Goal: Transaction & Acquisition: Subscribe to service/newsletter

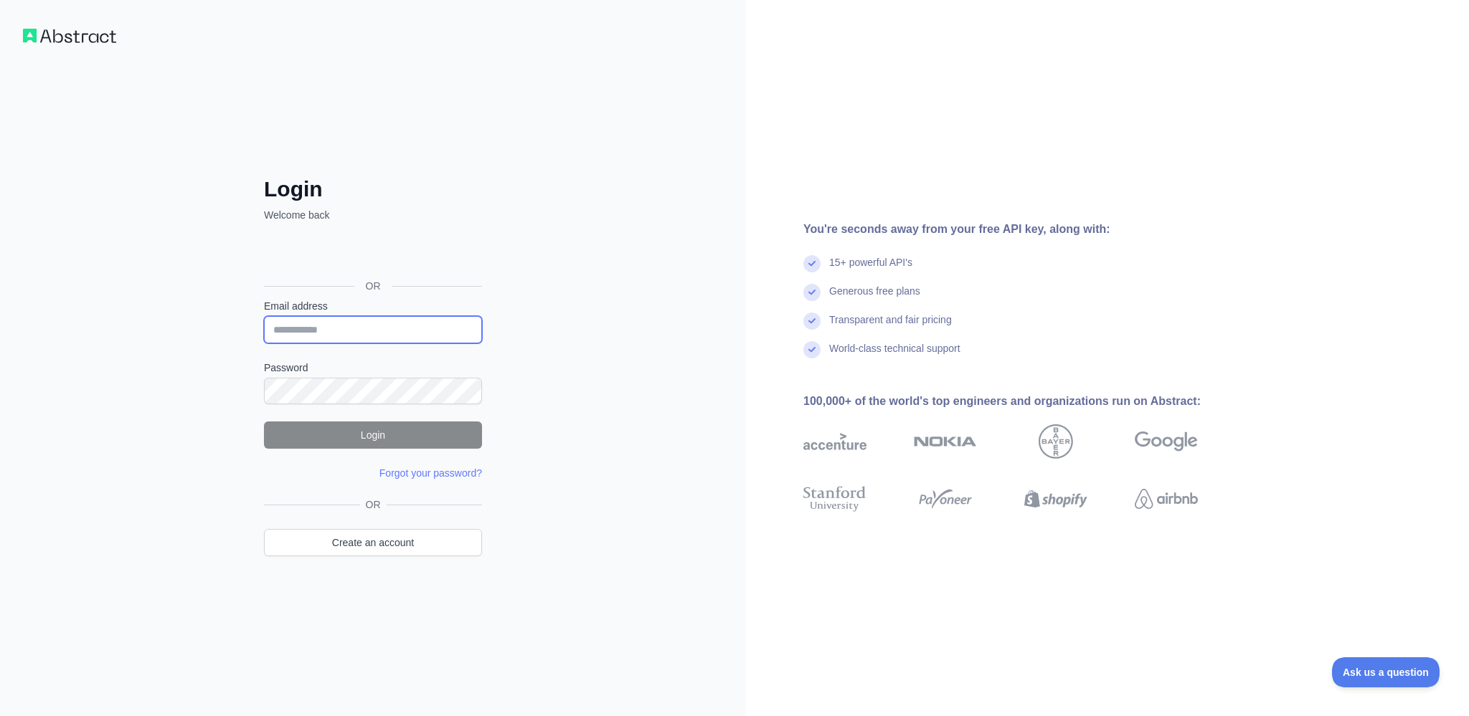
type input "**********"
click at [388, 427] on button "Login" at bounding box center [373, 435] width 218 height 27
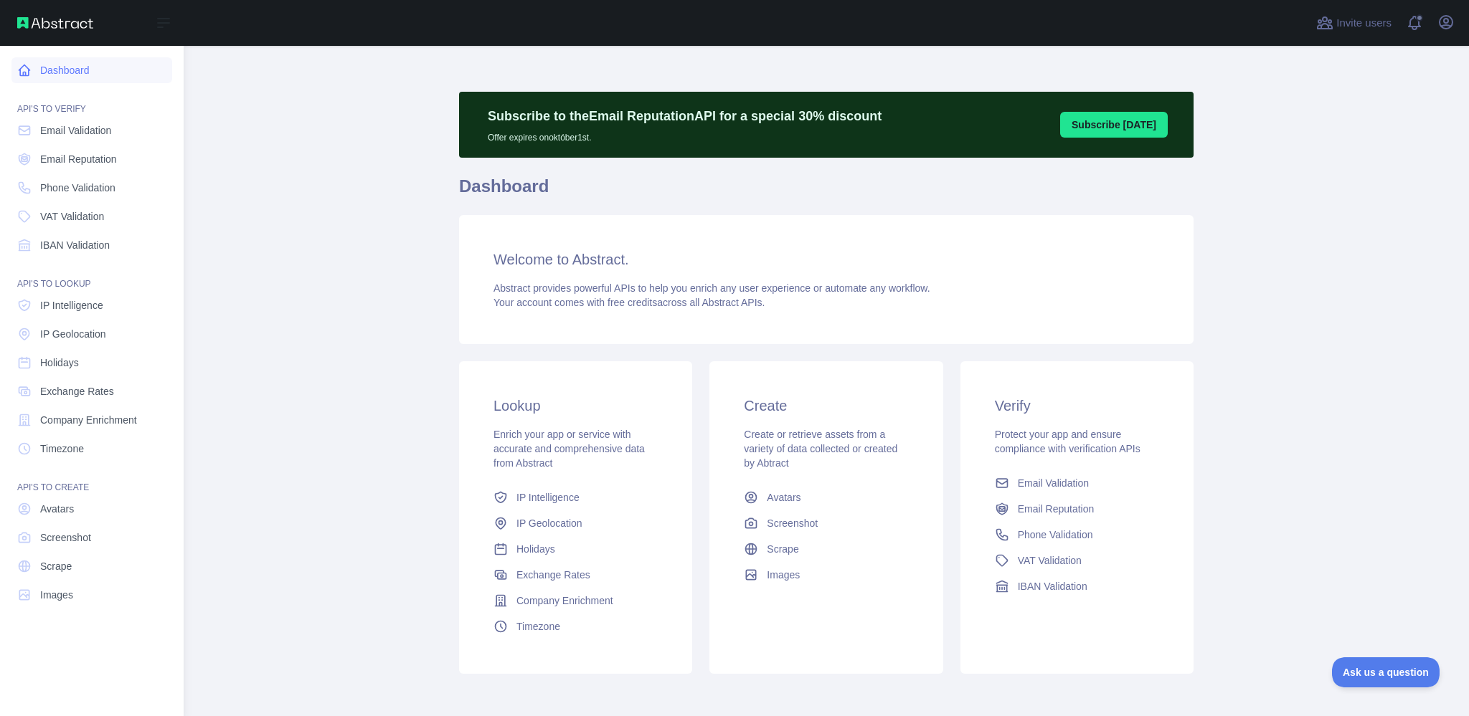
click at [82, 75] on link "Dashboard" at bounding box center [91, 70] width 161 height 26
click at [73, 127] on span "Email Validation" at bounding box center [75, 130] width 71 height 14
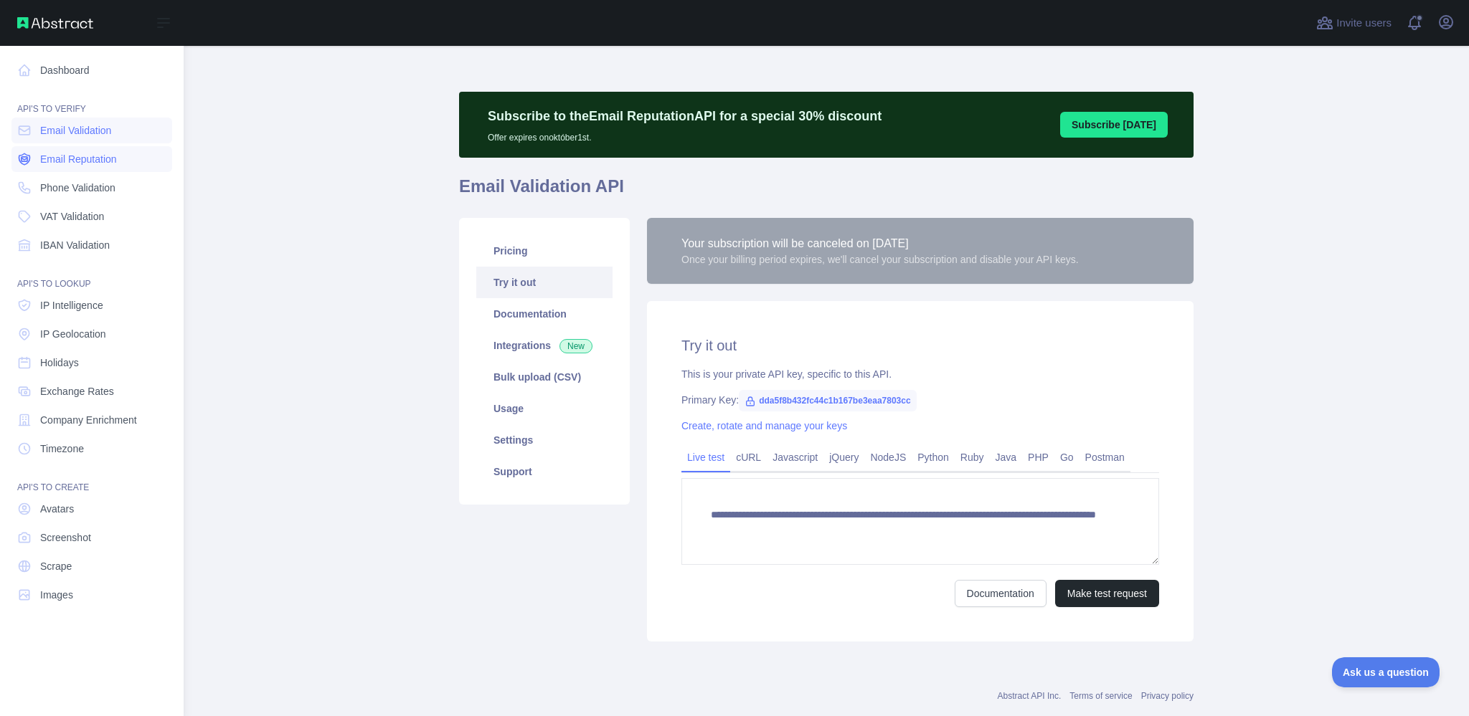
click at [75, 160] on span "Email Reputation" at bounding box center [78, 159] width 77 height 14
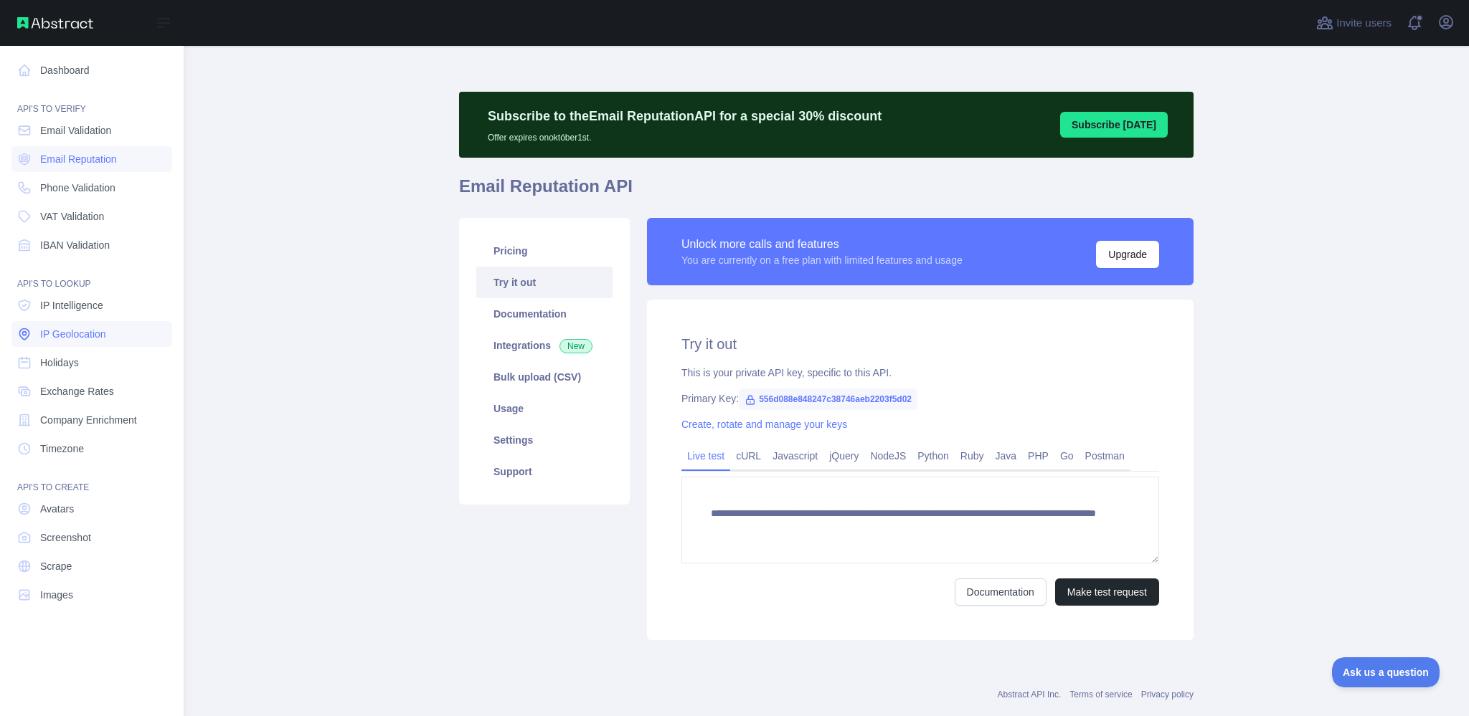
click at [90, 335] on span "IP Geolocation" at bounding box center [73, 334] width 66 height 14
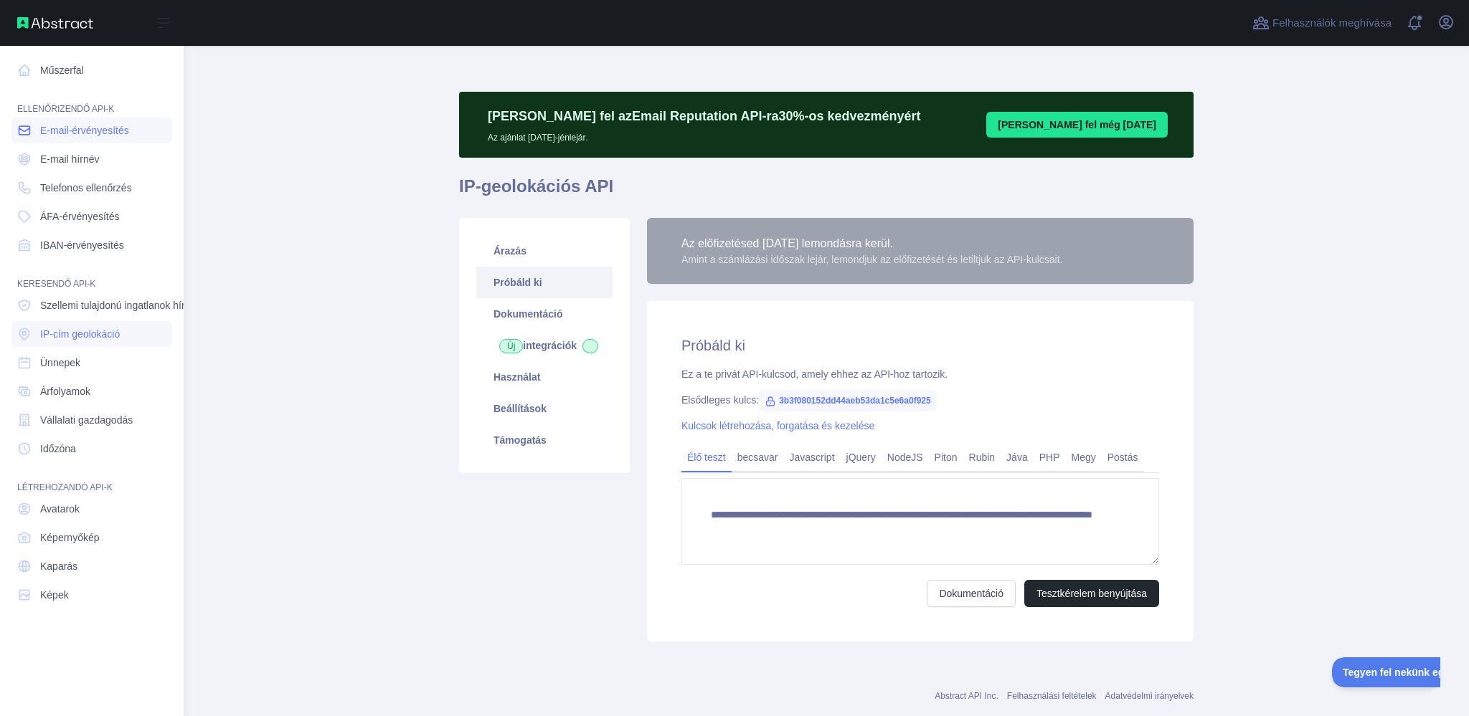
click at [88, 138] on link "E-mail-érvényesítés" at bounding box center [91, 131] width 161 height 26
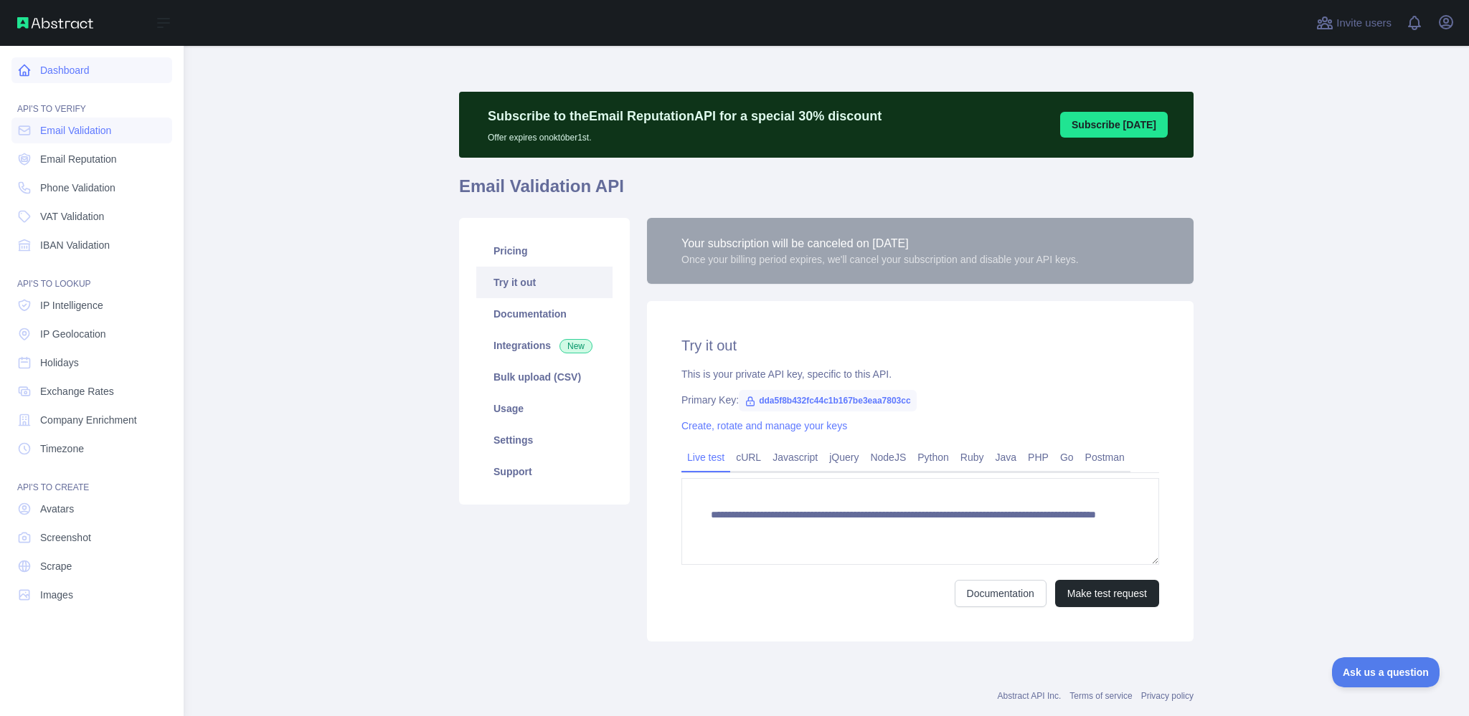
click at [82, 70] on link "Dashboard" at bounding box center [91, 70] width 161 height 26
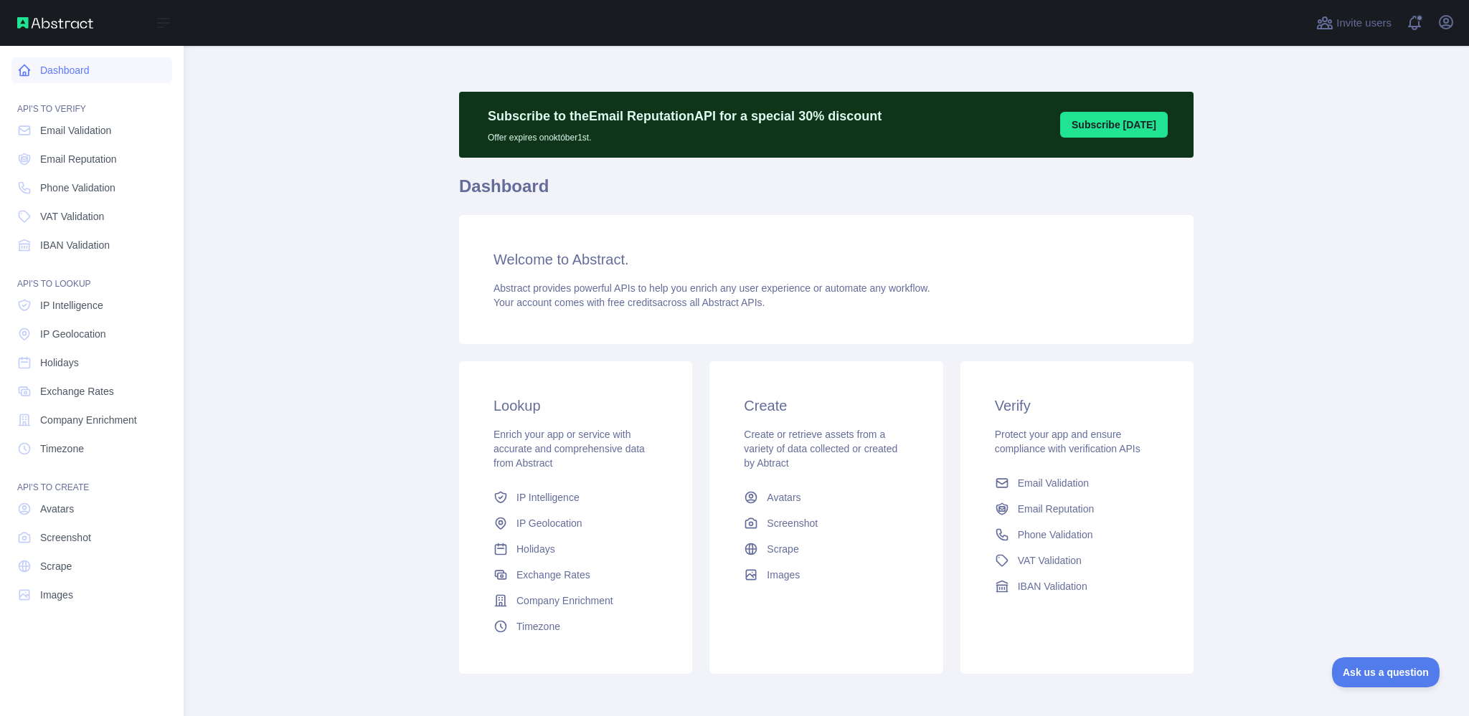
click at [67, 67] on link "Dashboard" at bounding box center [91, 70] width 161 height 26
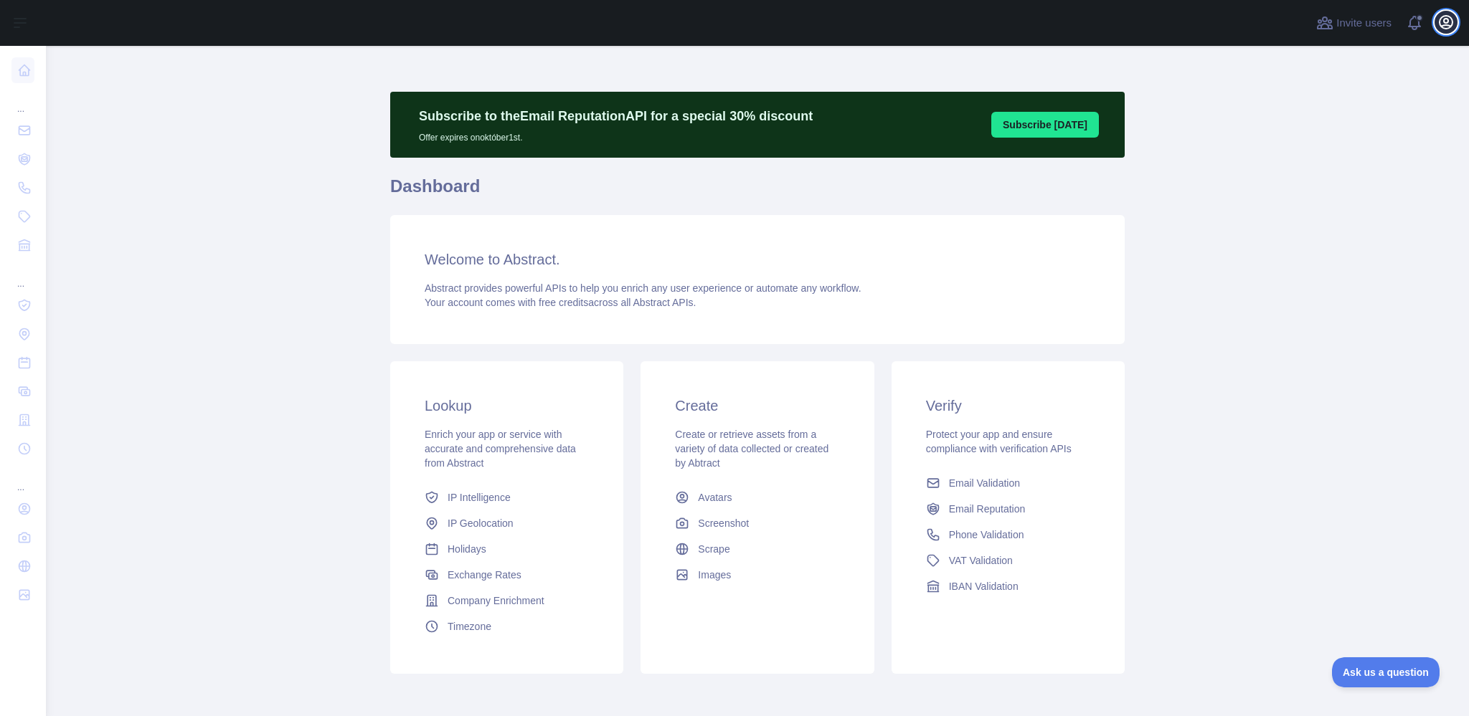
click at [1439, 27] on icon "button" at bounding box center [1445, 22] width 17 height 17
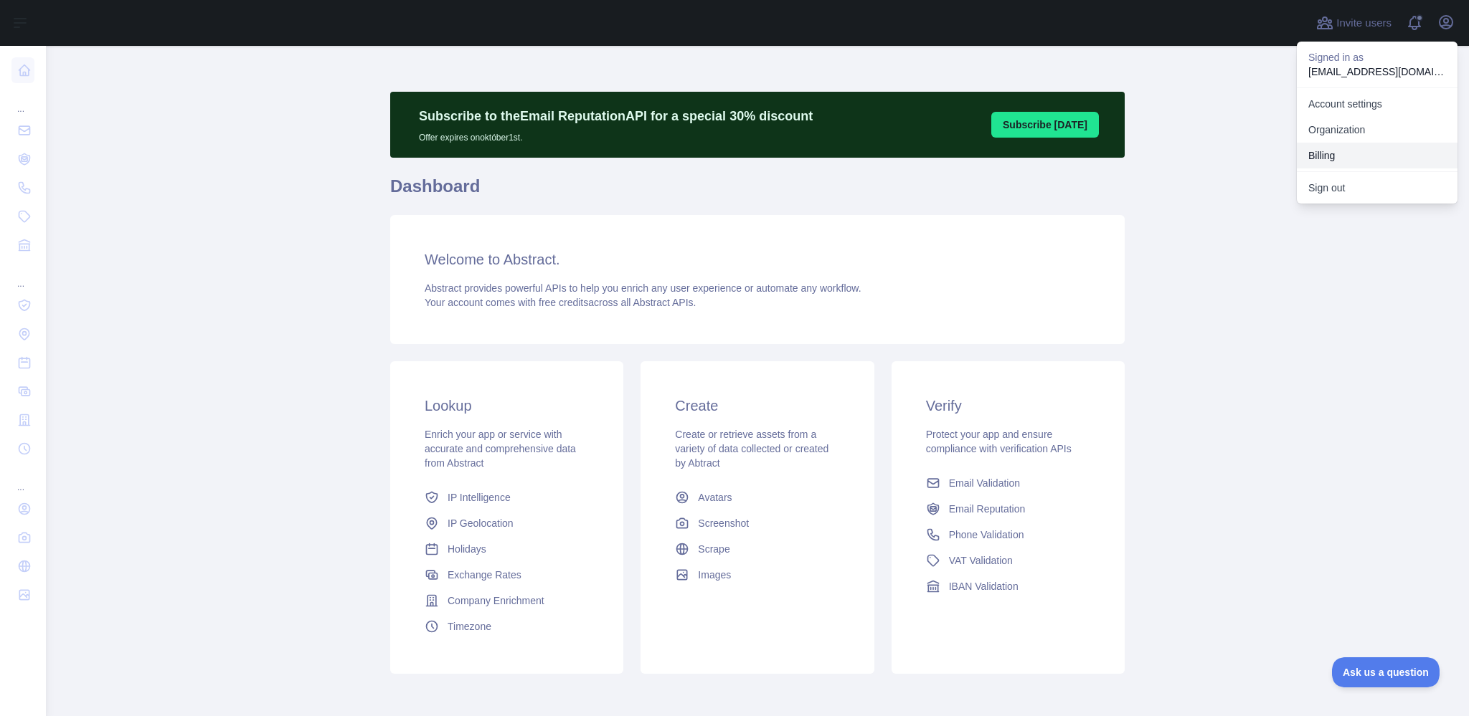
click at [1342, 152] on button "Billing" at bounding box center [1377, 156] width 161 height 26
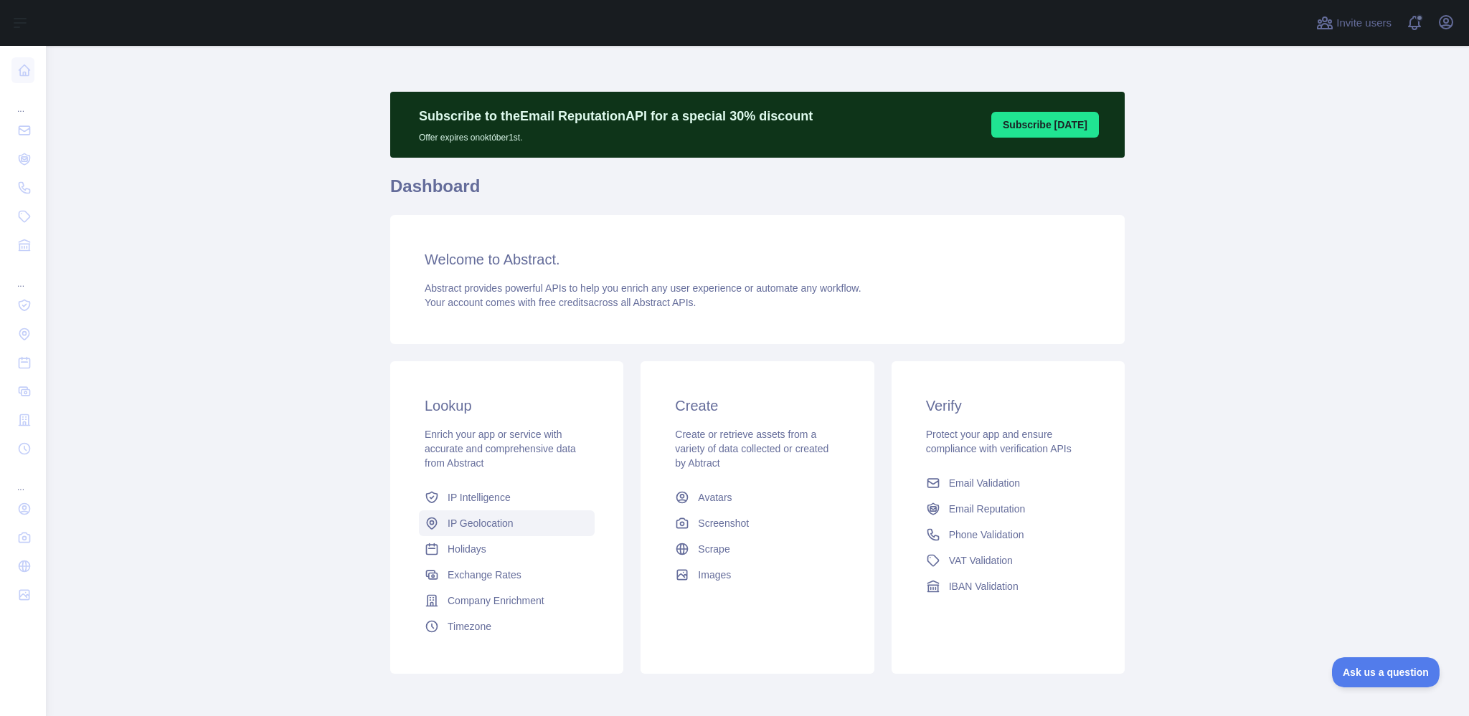
click at [476, 525] on span "IP Geolocation" at bounding box center [481, 523] width 66 height 14
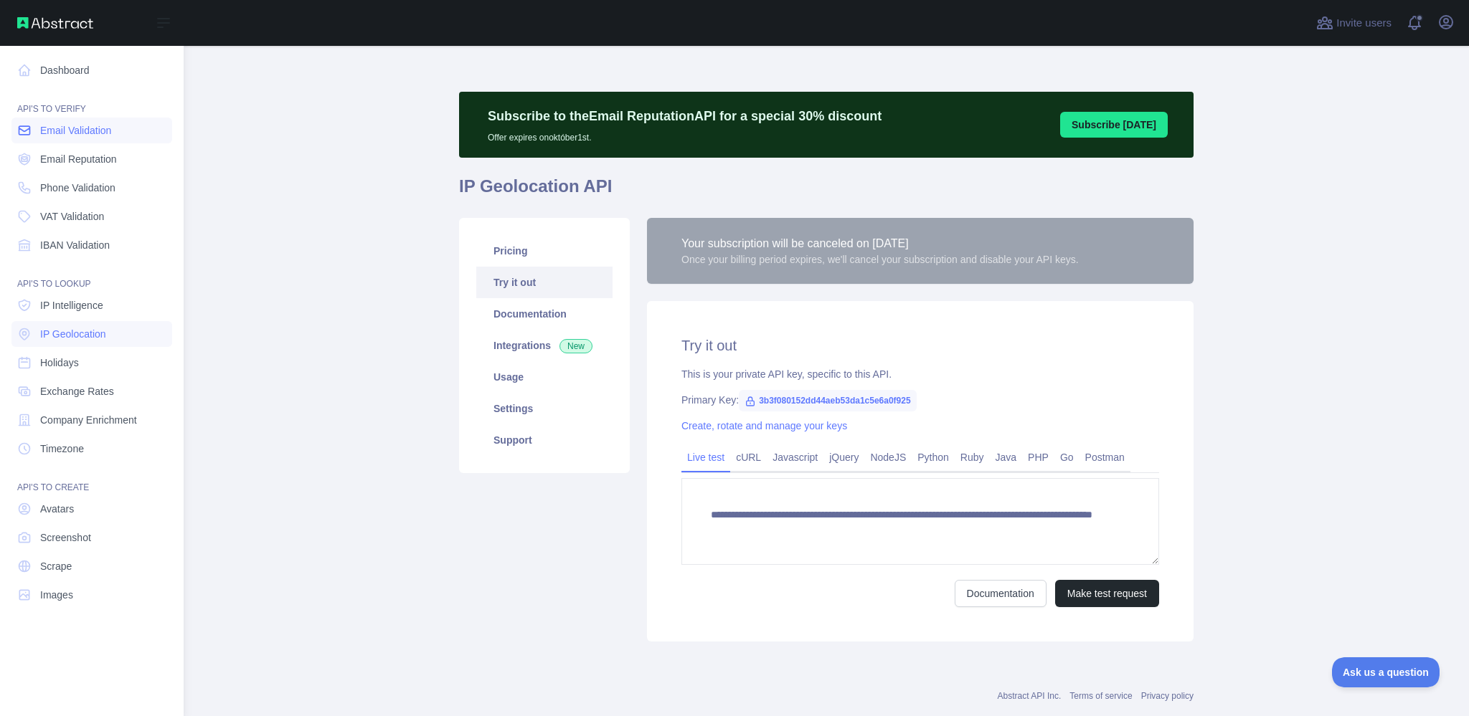
click at [93, 130] on span "Email Validation" at bounding box center [75, 130] width 71 height 14
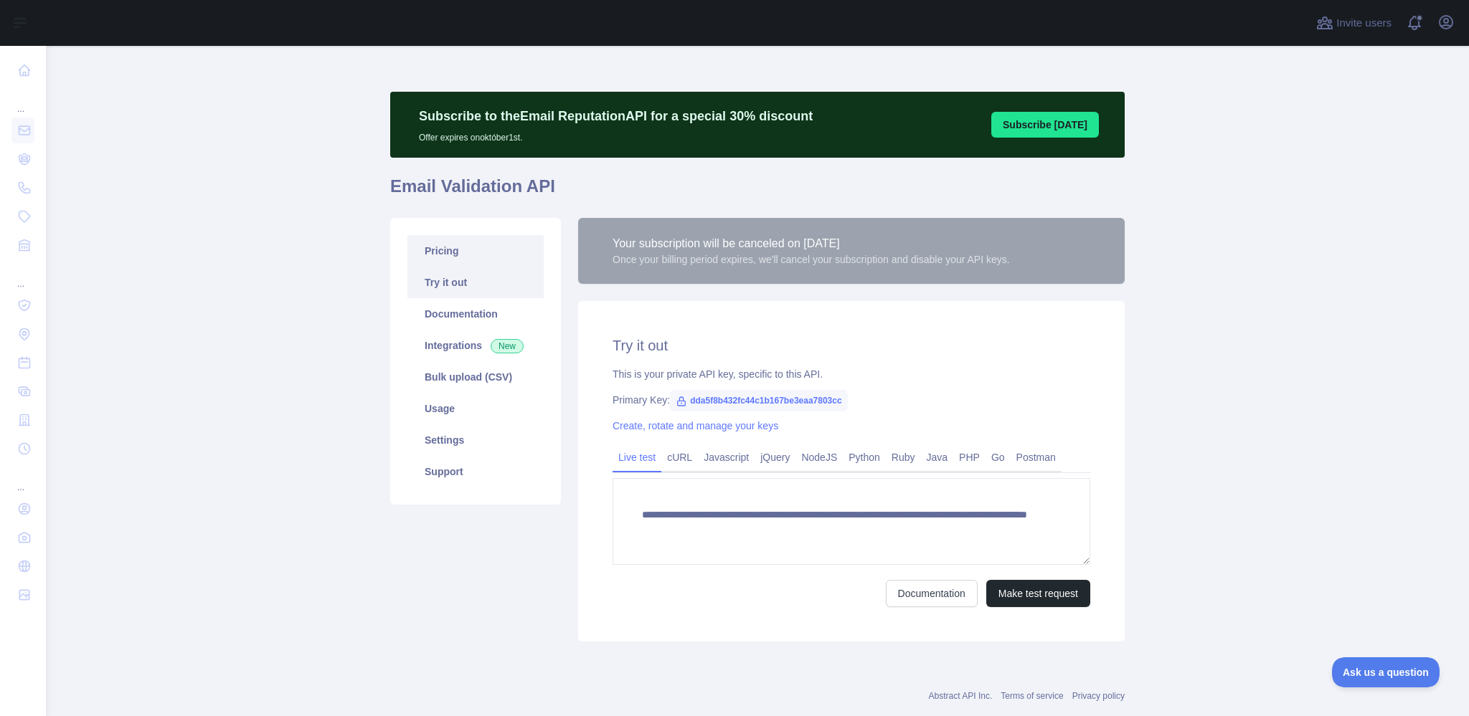
click at [441, 257] on link "Pricing" at bounding box center [475, 251] width 136 height 32
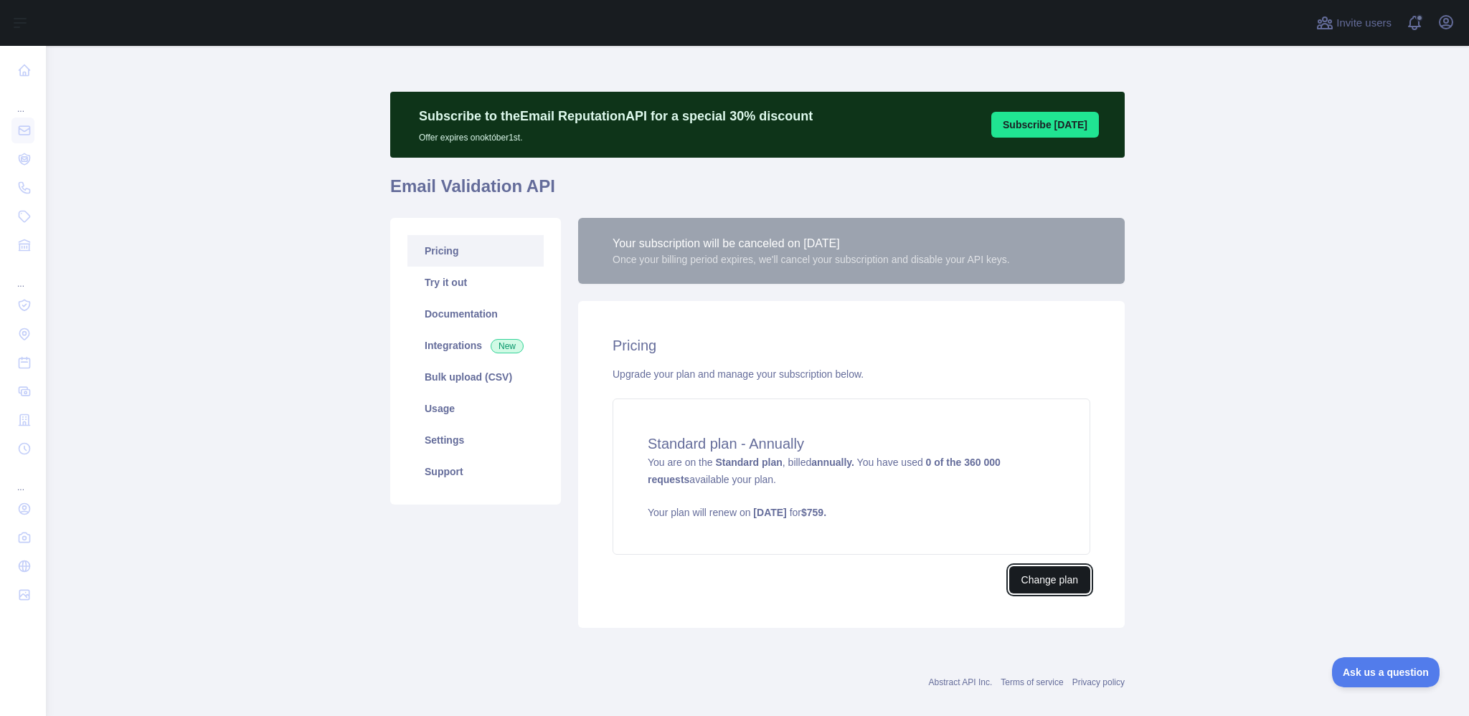
click at [1054, 579] on button "Change plan" at bounding box center [1049, 580] width 81 height 27
